Goal: Transaction & Acquisition: Purchase product/service

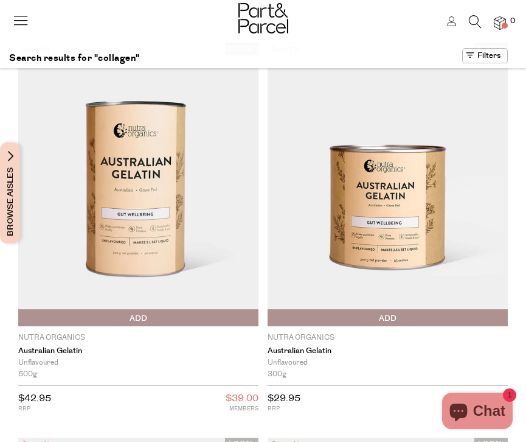
click at [448, 25] on icon at bounding box center [452, 21] width 10 height 10
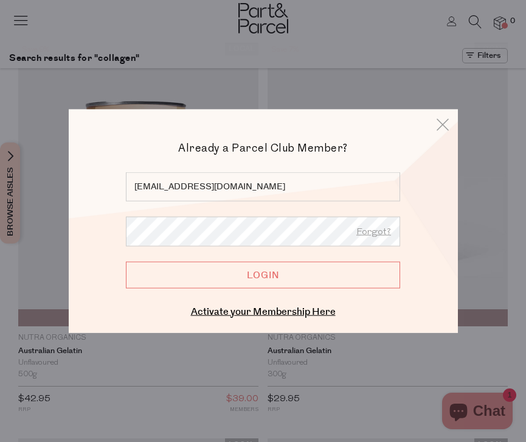
click at [208, 273] on input "Login" at bounding box center [263, 274] width 274 height 27
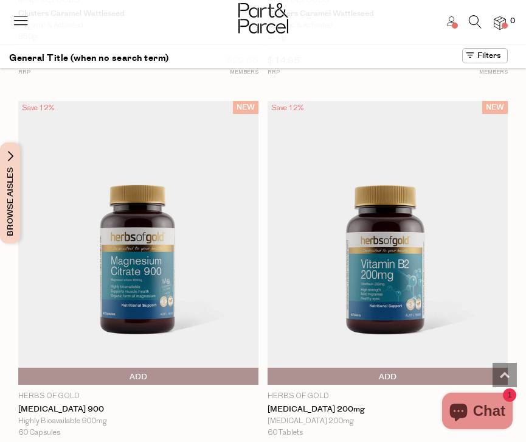
scroll to position [1924, 0]
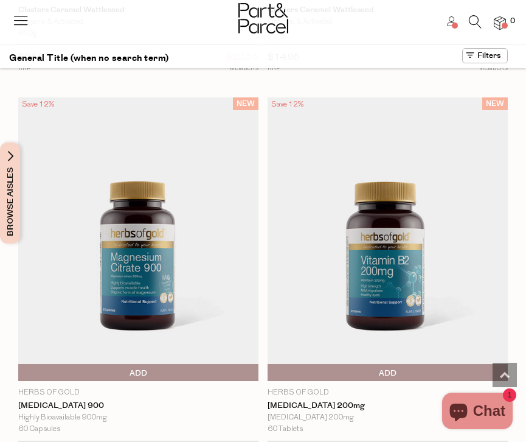
click at [11, 201] on span "Browse Aisles" at bounding box center [10, 192] width 13 height 101
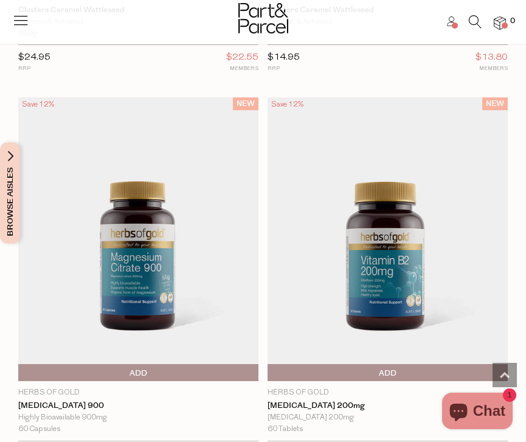
click at [473, 19] on icon at bounding box center [475, 21] width 13 height 13
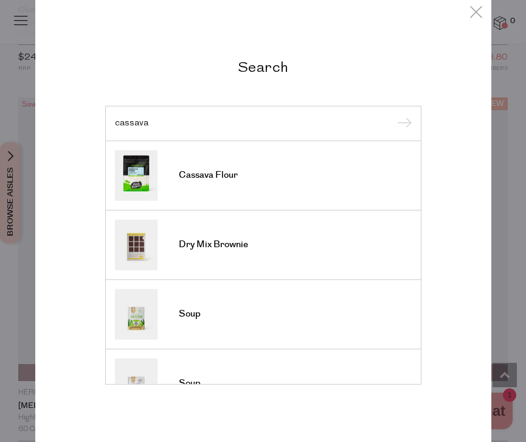
type input "cassava"
click at [394, 115] on input "submit" at bounding box center [403, 124] width 18 height 18
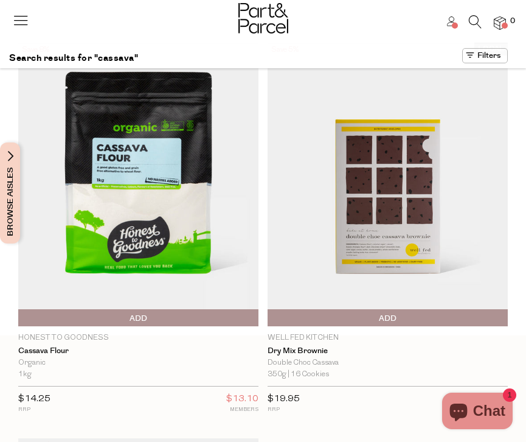
click at [154, 322] on span "Add To Parcel" at bounding box center [138, 318] width 234 height 18
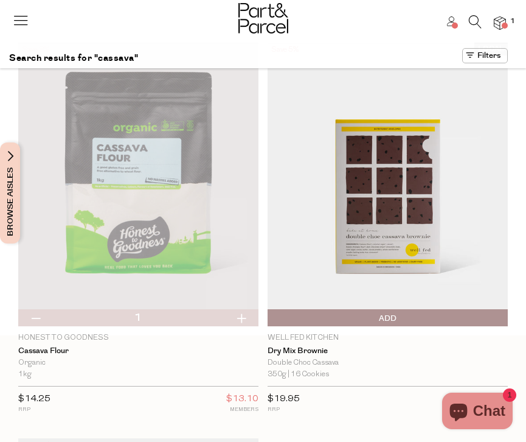
click at [20, 19] on icon at bounding box center [20, 20] width 17 height 17
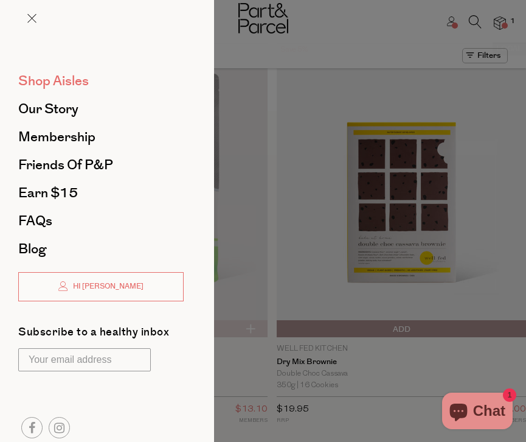
click at [46, 76] on span "Shop Aisles" at bounding box center [53, 80] width 71 height 19
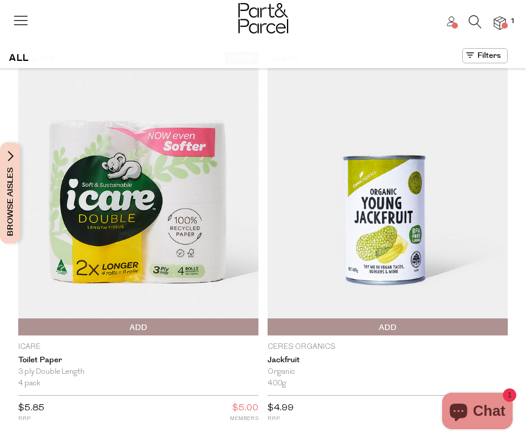
click at [12, 176] on span "Browse Aisles" at bounding box center [10, 192] width 13 height 101
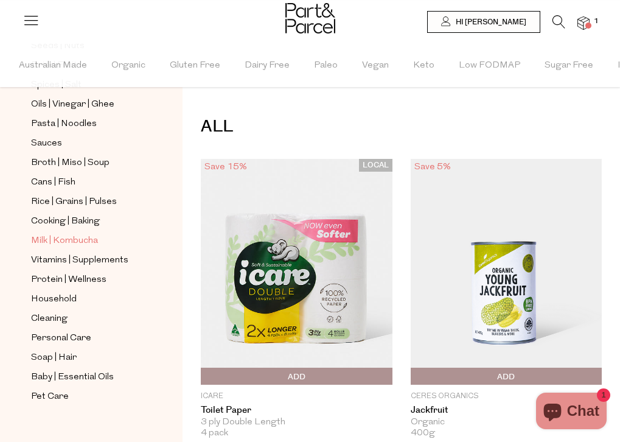
scroll to position [386, 0]
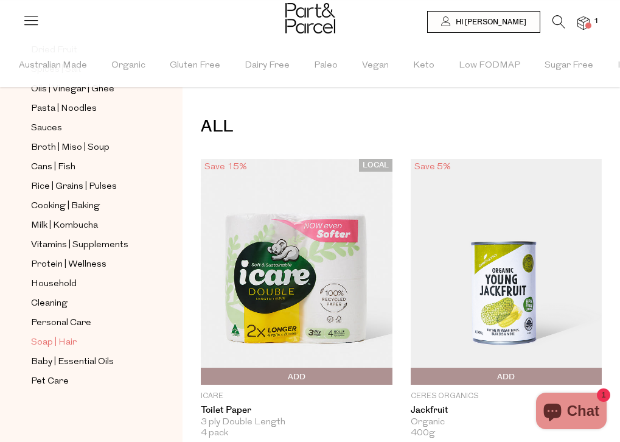
click at [58, 343] on span "Soap | Hair" at bounding box center [54, 342] width 46 height 15
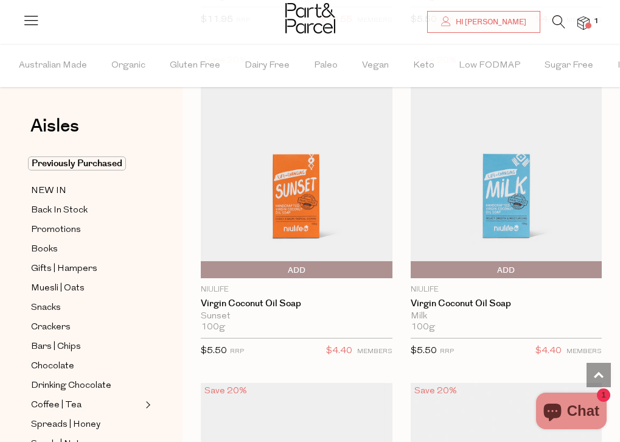
scroll to position [4726, 0]
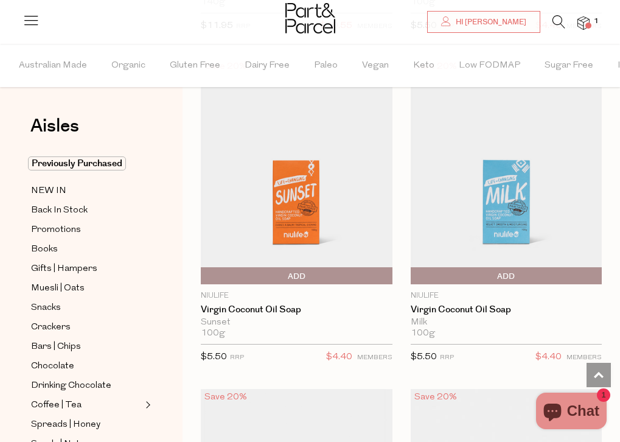
click at [493, 271] on span "Add To Parcel" at bounding box center [507, 276] width 186 height 18
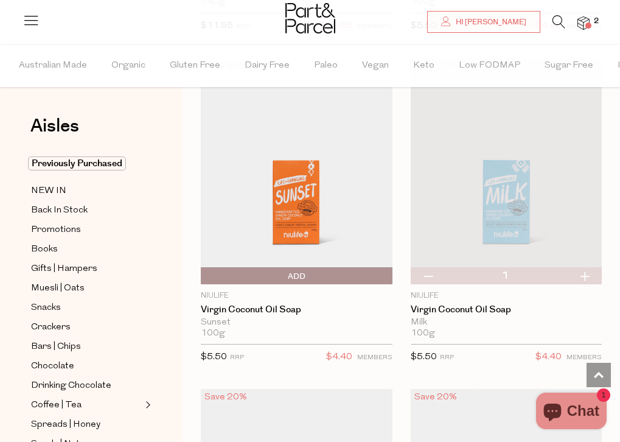
click at [526, 272] on button "button" at bounding box center [584, 275] width 35 height 17
type input "2"
click at [526, 272] on button "button" at bounding box center [584, 275] width 35 height 17
type input "3"
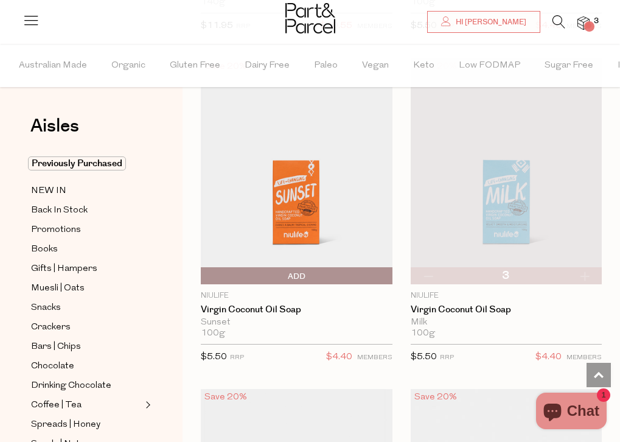
click at [526, 272] on button "button" at bounding box center [584, 275] width 35 height 17
type input "4"
click at [526, 272] on button "button" at bounding box center [584, 275] width 35 height 17
type input "5"
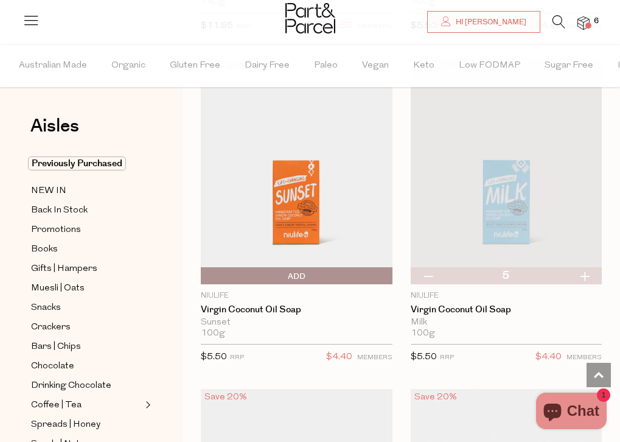
click at [526, 272] on button "button" at bounding box center [584, 275] width 35 height 17
type input "6"
click at [526, 33] on div at bounding box center [310, 20] width 620 height 40
click at [526, 18] on img at bounding box center [583, 23] width 12 height 14
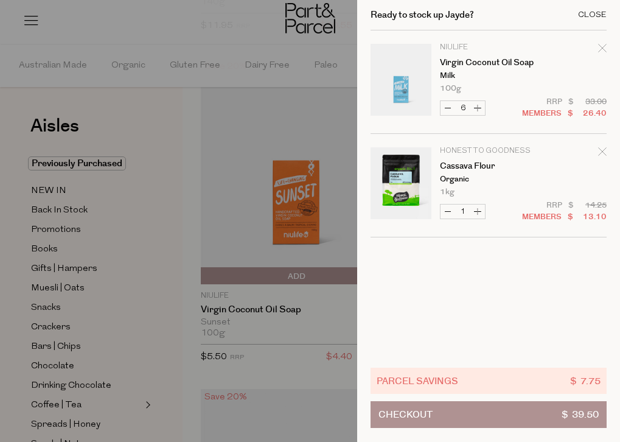
click at [526, 12] on div "Close" at bounding box center [592, 15] width 29 height 8
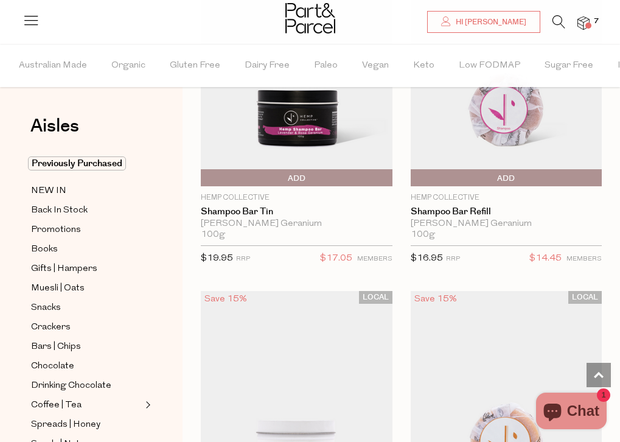
scroll to position [7466, 0]
click at [69, 228] on span "Promotions" at bounding box center [56, 230] width 50 height 15
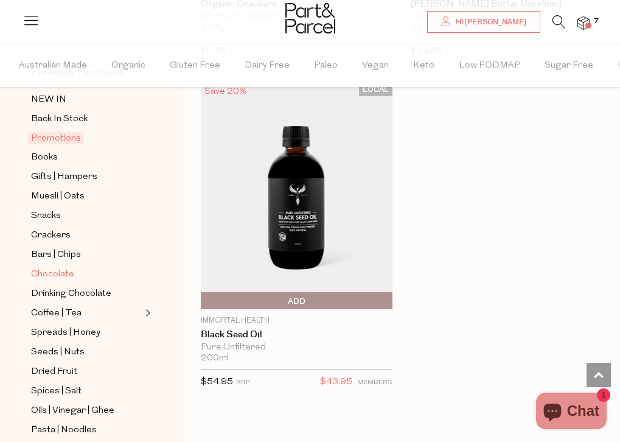
scroll to position [92, 0]
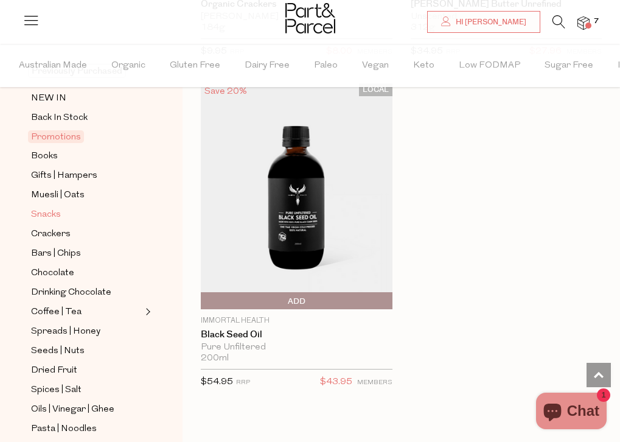
click at [54, 211] on span "Snacks" at bounding box center [46, 214] width 30 height 15
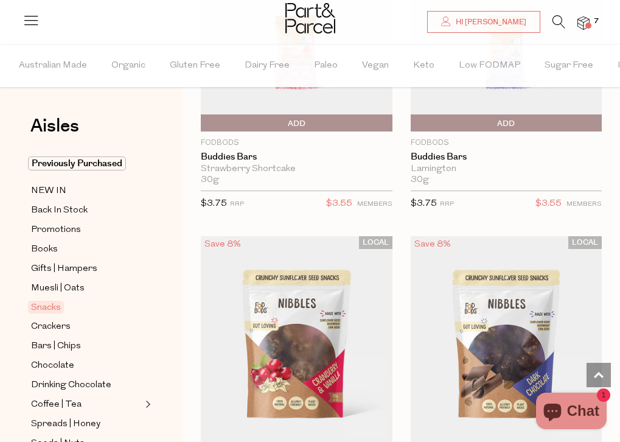
scroll to position [4557, 0]
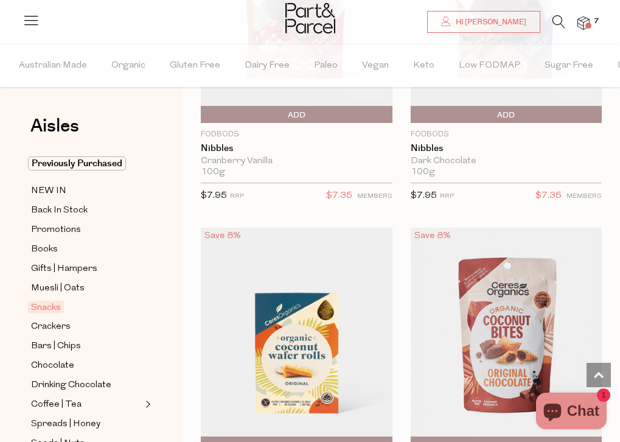
click at [526, 19] on icon at bounding box center [558, 21] width 13 height 13
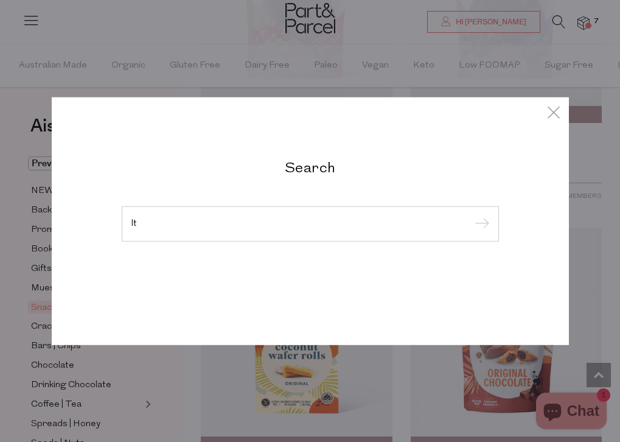
type input "l"
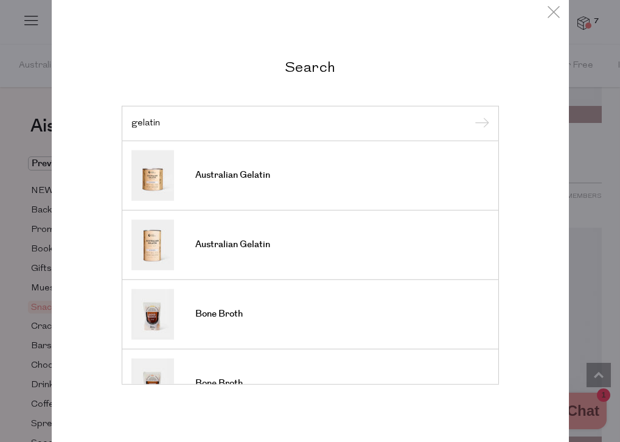
type input "gelatin"
click at [471, 115] on input "submit" at bounding box center [480, 124] width 18 height 18
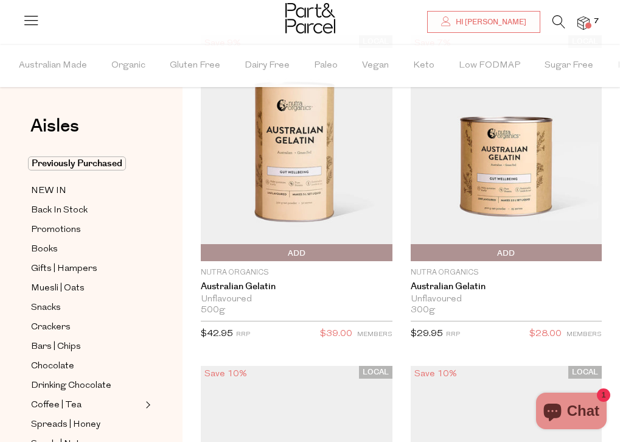
scroll to position [101, 0]
click at [347, 256] on span "Add To Parcel" at bounding box center [297, 252] width 186 height 18
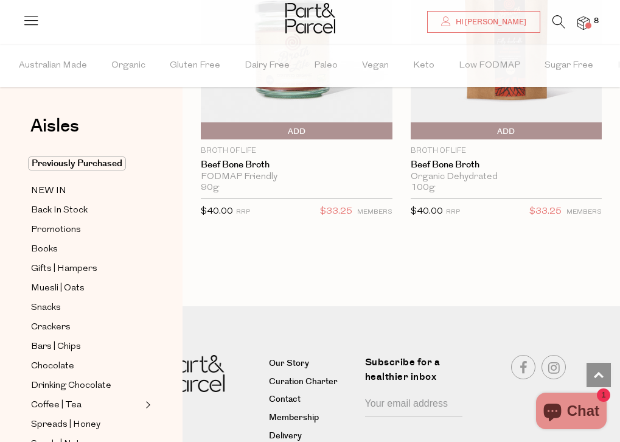
scroll to position [1945, 0]
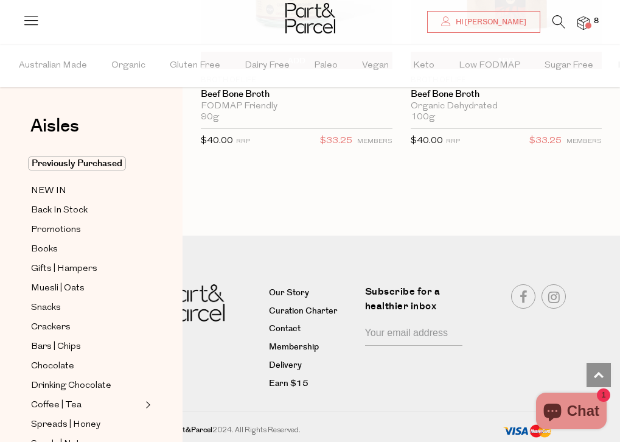
click at [583, 26] on img at bounding box center [583, 23] width 12 height 14
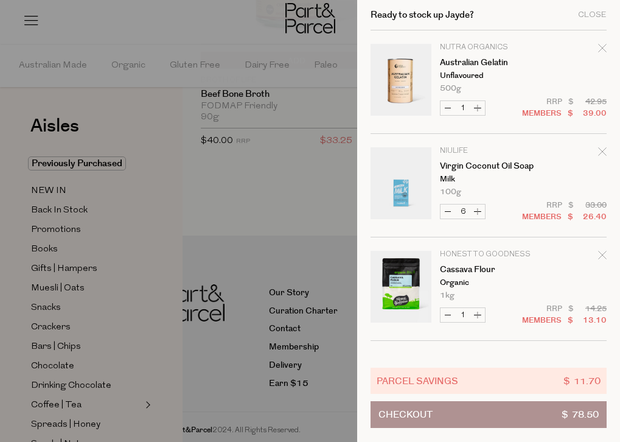
click at [583, 26] on div "Ready to stock up Jayde? Close" at bounding box center [488, 15] width 236 height 30
click at [588, 11] on div "Close" at bounding box center [592, 15] width 29 height 8
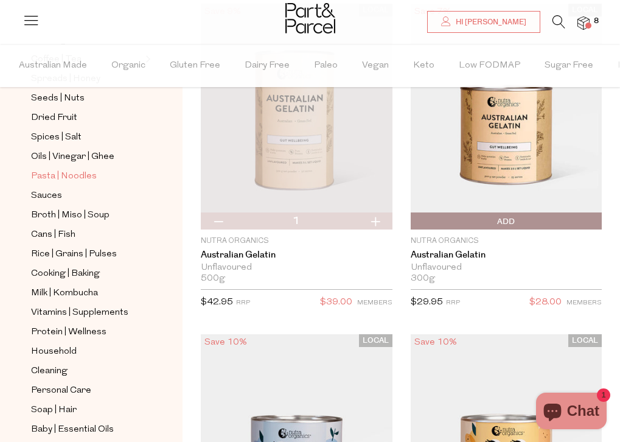
scroll to position [347, 0]
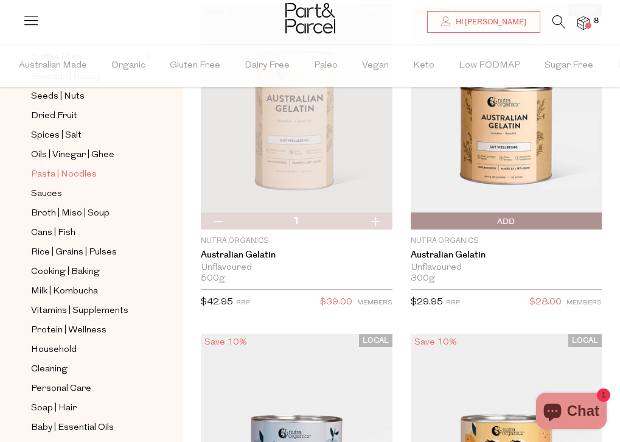
click at [58, 173] on span "Pasta | Noodles" at bounding box center [64, 174] width 66 height 15
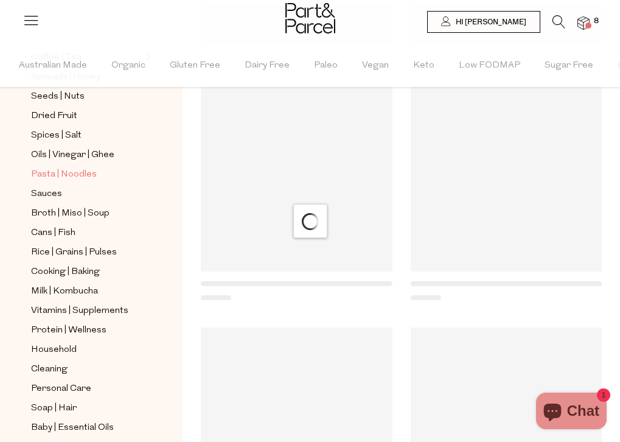
scroll to position [0, 0]
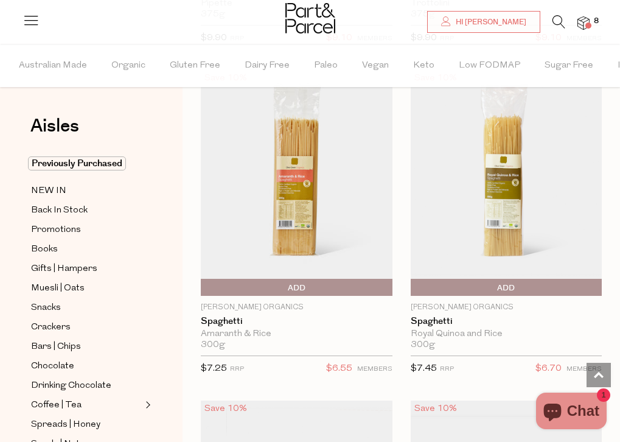
scroll to position [2082, 0]
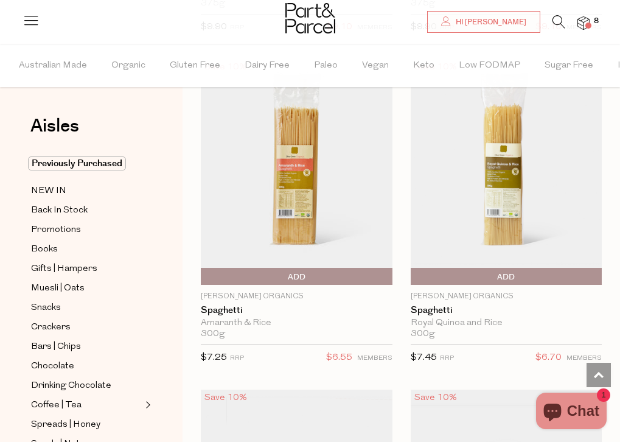
click at [322, 277] on span "Add To Parcel" at bounding box center [297, 277] width 186 height 18
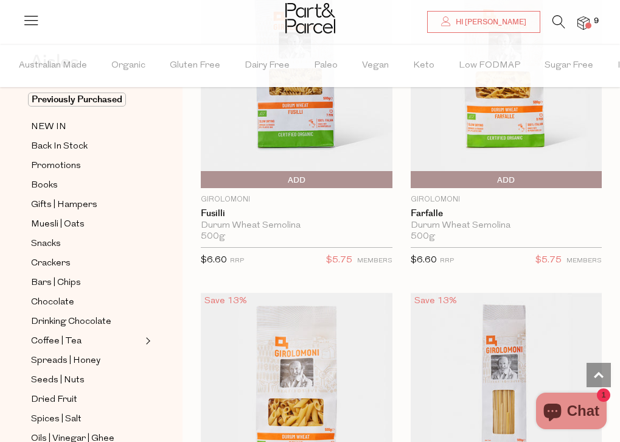
scroll to position [0, 0]
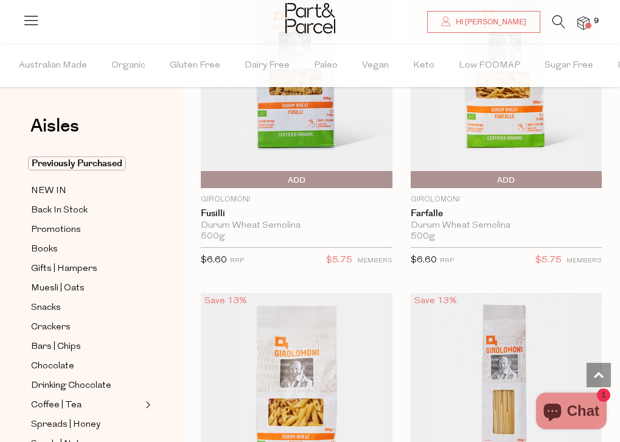
click at [554, 19] on icon at bounding box center [558, 21] width 13 height 13
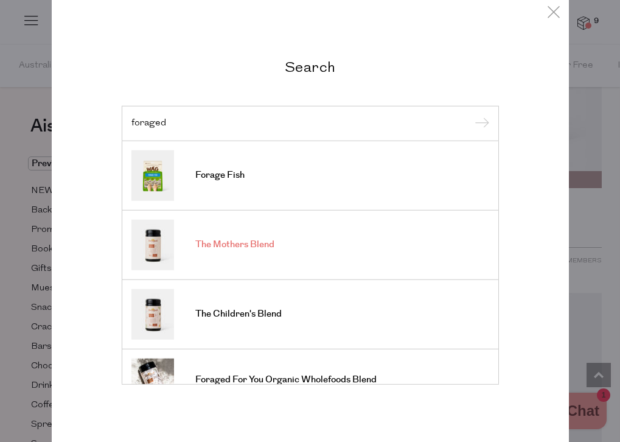
type input "foraged"
click at [212, 259] on link "The Mothers Blend" at bounding box center [310, 244] width 358 height 50
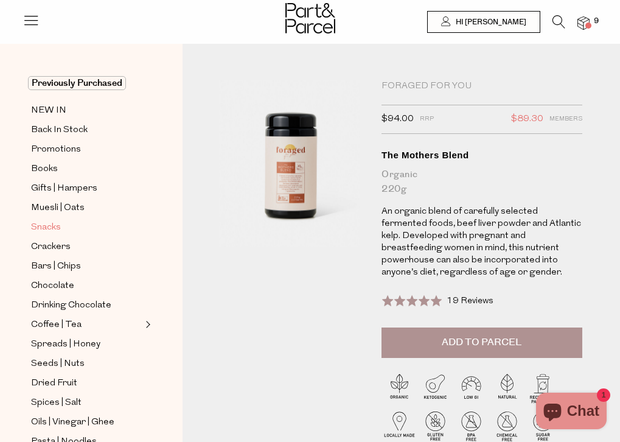
scroll to position [48, 0]
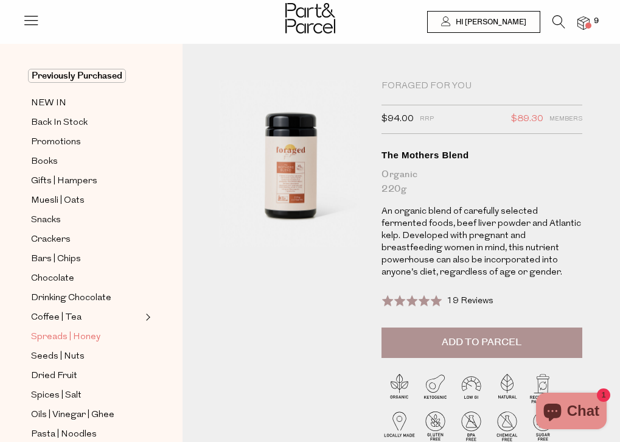
click at [71, 340] on span "Spreads | Honey" at bounding box center [65, 337] width 69 height 15
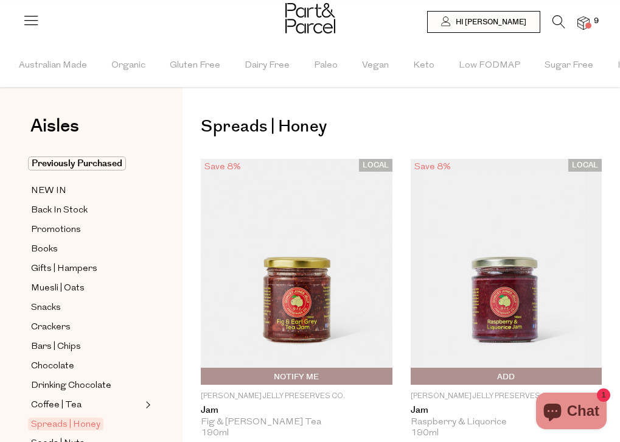
click at [586, 23] on span at bounding box center [588, 26] width 6 height 6
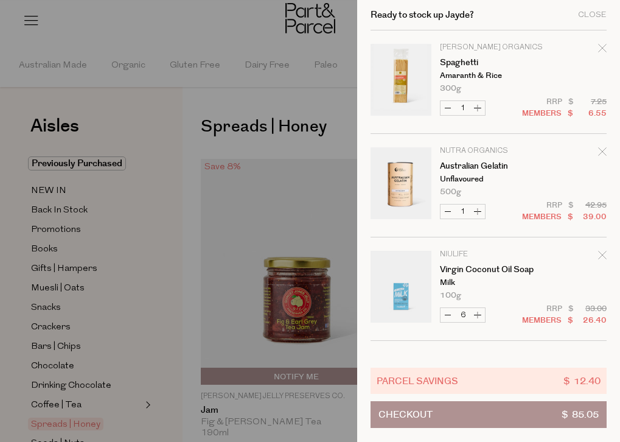
click at [586, 23] on div "Ready to stock up Jayde? Close" at bounding box center [488, 15] width 236 height 30
click at [589, 15] on div "Close" at bounding box center [592, 15] width 29 height 8
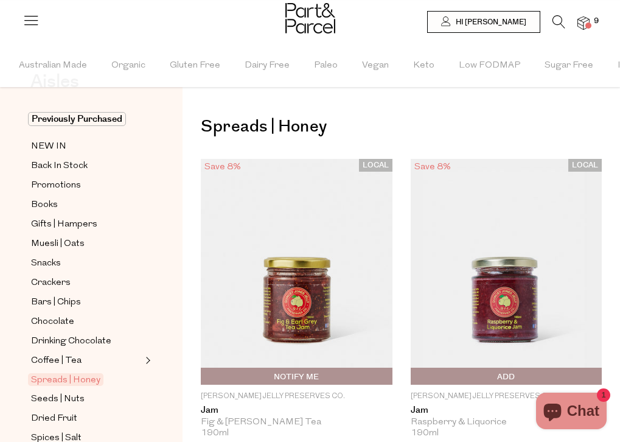
scroll to position [20, 0]
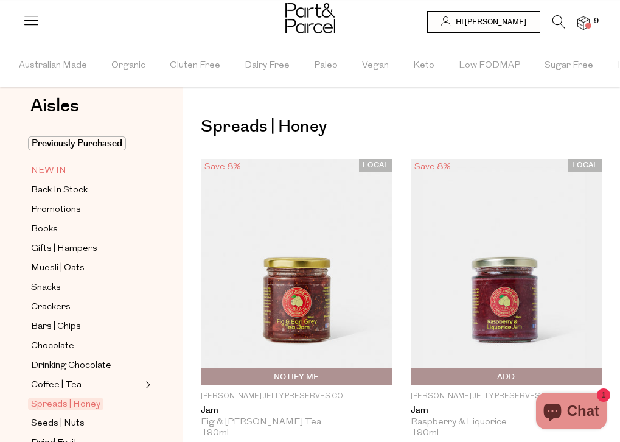
click at [43, 169] on span "NEW IN" at bounding box center [48, 171] width 35 height 15
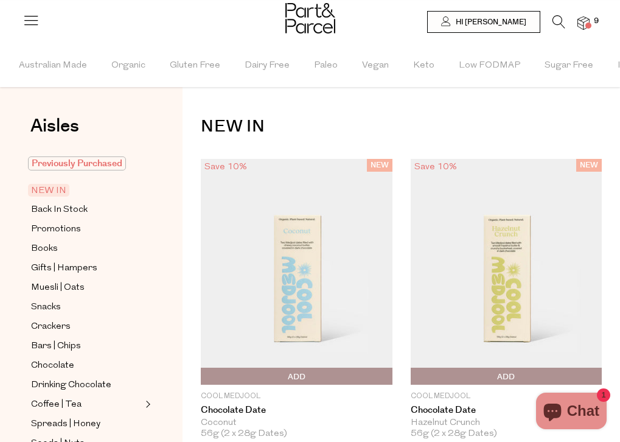
click at [54, 163] on span "Previously Purchased" at bounding box center [77, 163] width 98 height 14
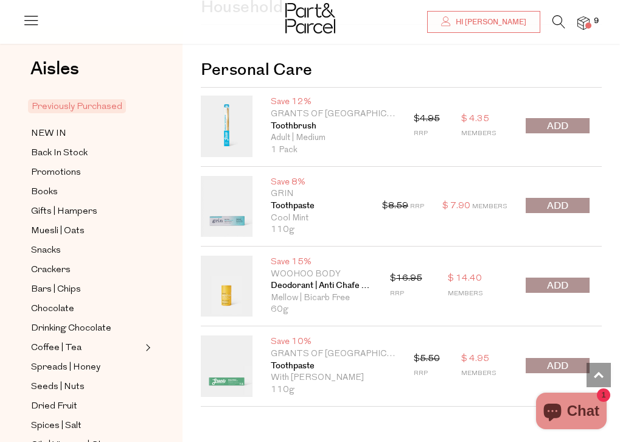
scroll to position [3748, 0]
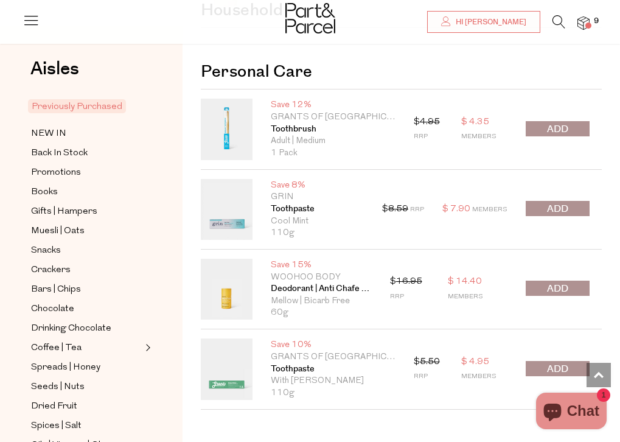
click at [551, 204] on span "submit" at bounding box center [557, 209] width 21 height 14
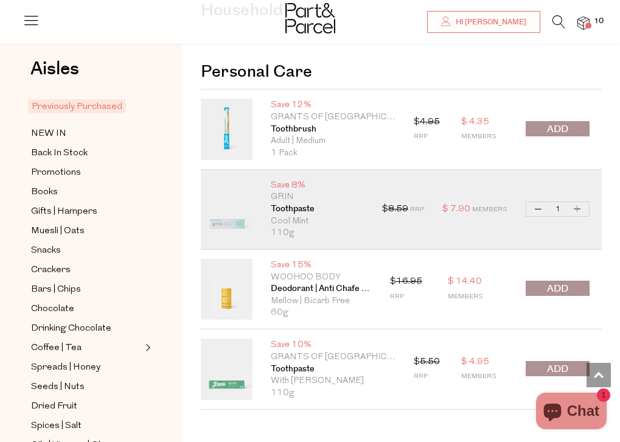
click at [557, 291] on span "submit" at bounding box center [557, 289] width 21 height 14
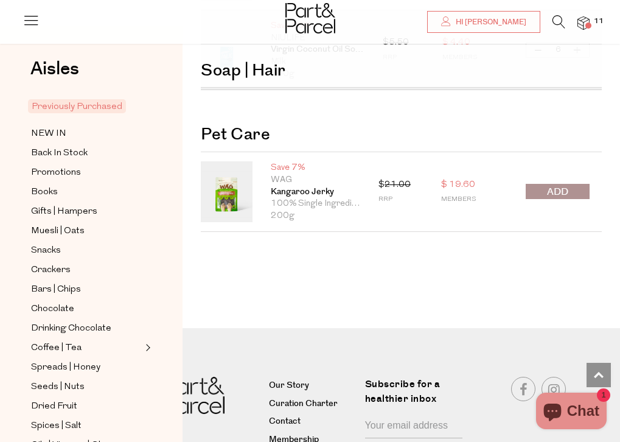
scroll to position [4367, 0]
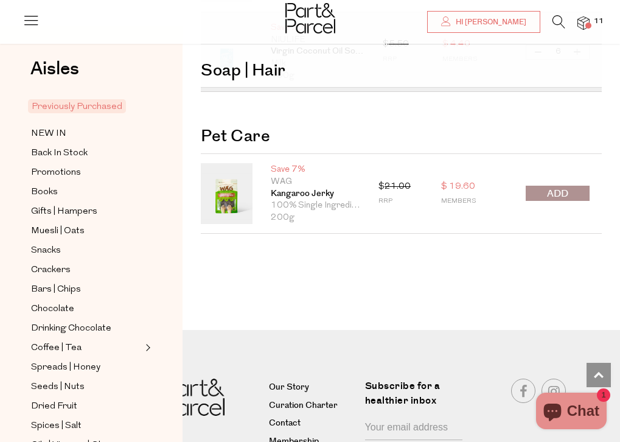
click at [585, 26] on img at bounding box center [583, 23] width 12 height 14
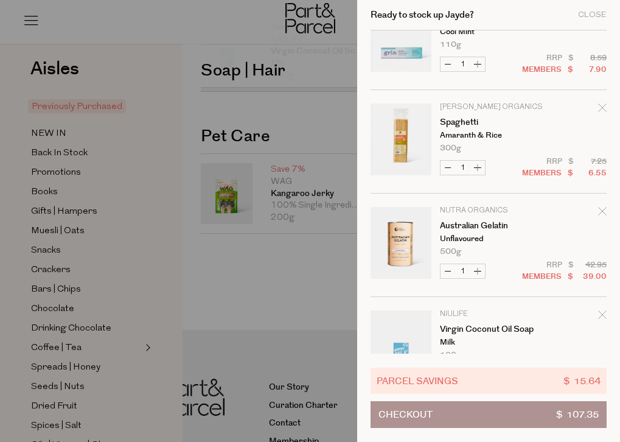
scroll to position [151, 0]
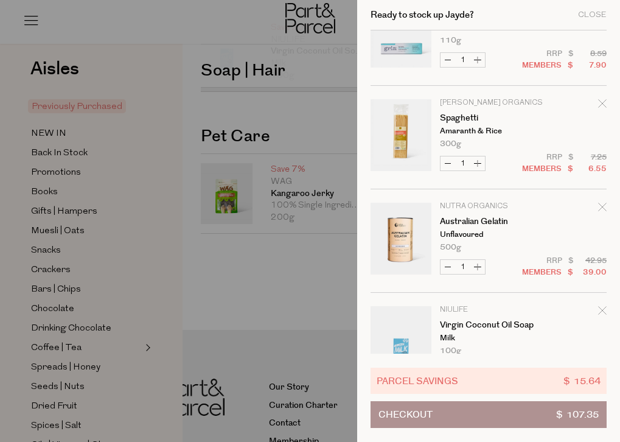
click at [599, 106] on icon "Remove Spaghetti" at bounding box center [602, 103] width 9 height 9
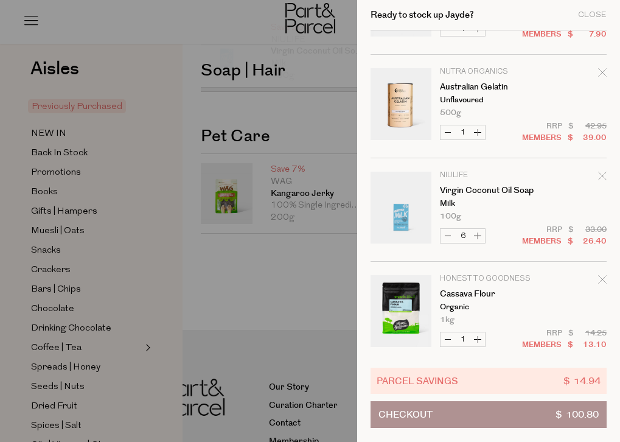
scroll to position [194, 0]
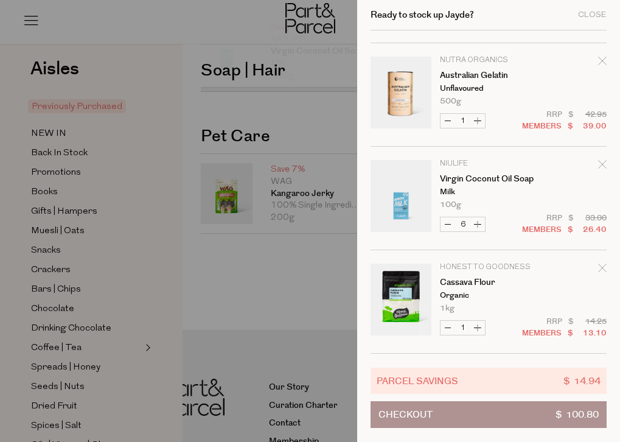
click at [450, 422] on button "Checkout $ 100.80" at bounding box center [488, 414] width 236 height 27
